Goal: Navigation & Orientation: Find specific page/section

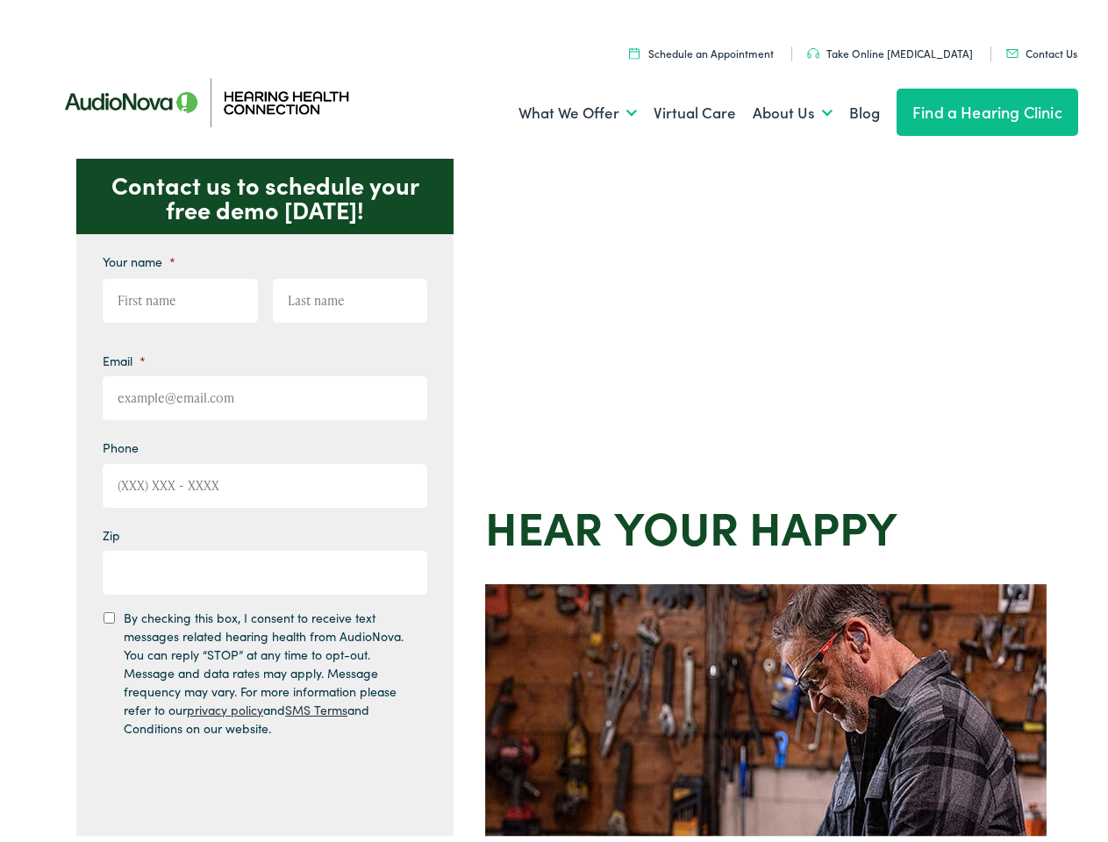
click at [554, 421] on div "Contact us to schedule your free demo today! Give us a call 888-480-2052 Email …" at bounding box center [561, 764] width 1123 height 1220
click at [561, 108] on link "What We Offer" at bounding box center [577, 107] width 118 height 65
click at [774, 108] on link "About Us" at bounding box center [793, 107] width 80 height 65
